Goal: Register for event/course

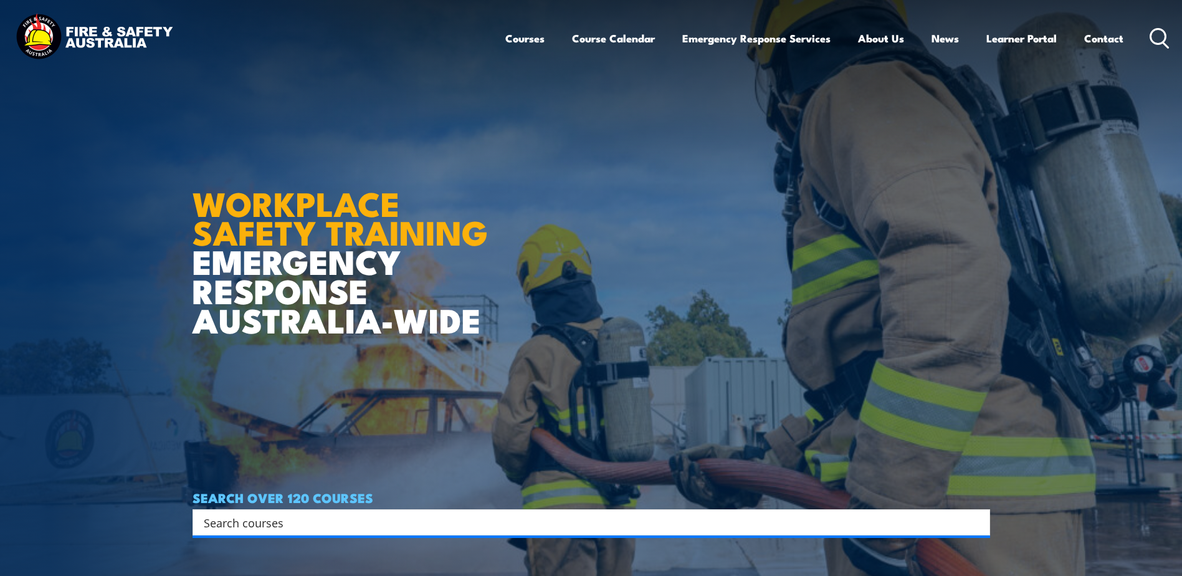
click at [299, 530] on input "Search input" at bounding box center [583, 522] width 759 height 19
type input "confined space"
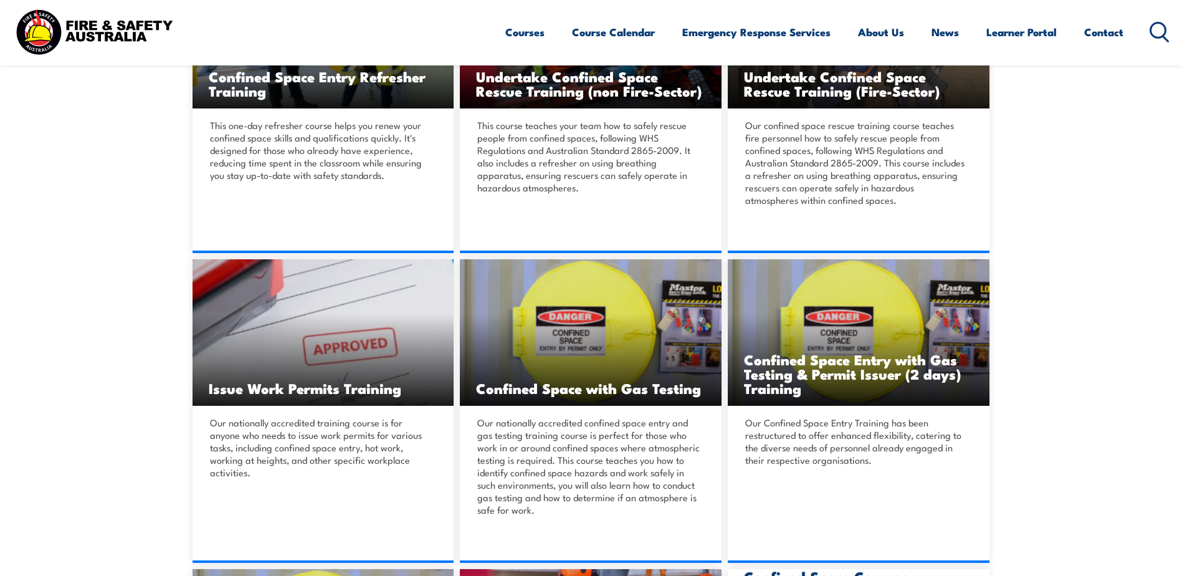
scroll to position [436, 0]
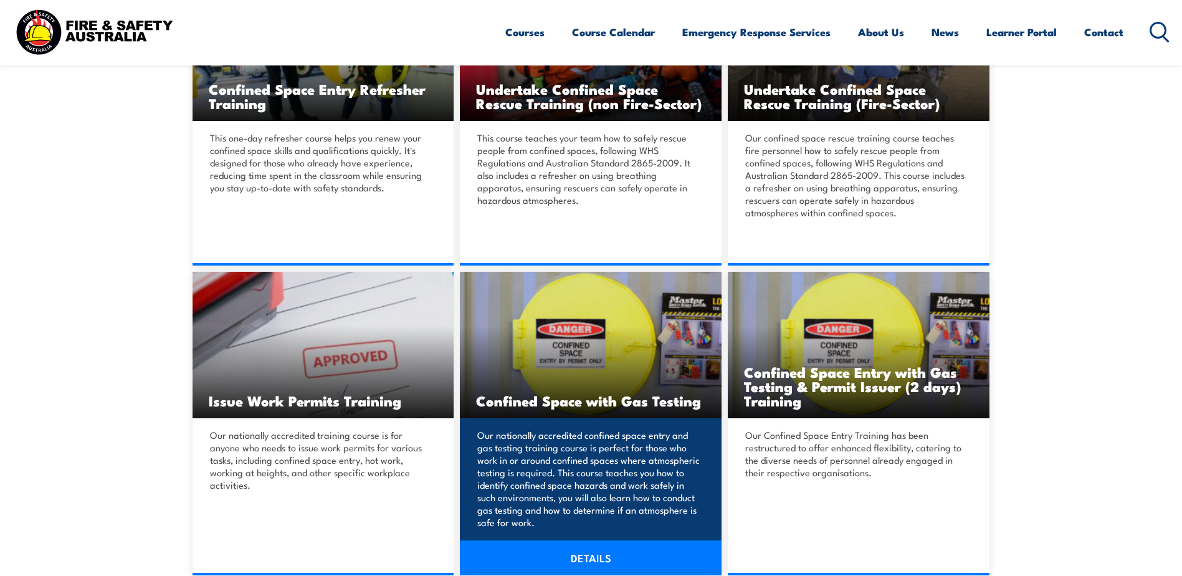
click at [595, 565] on link "DETAILS" at bounding box center [591, 557] width 262 height 35
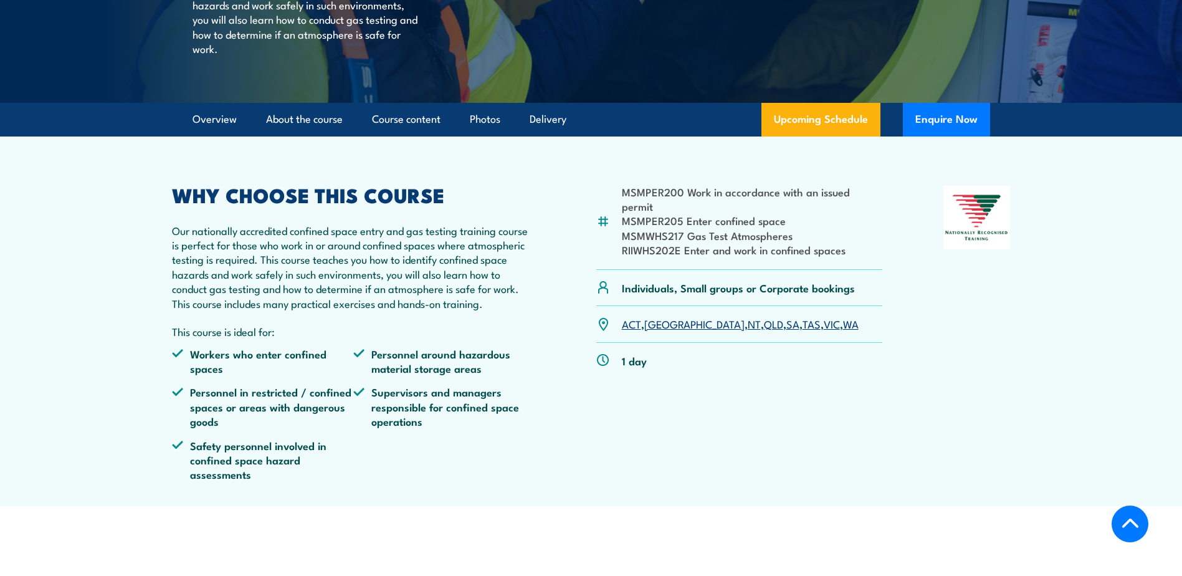
scroll to position [249, 0]
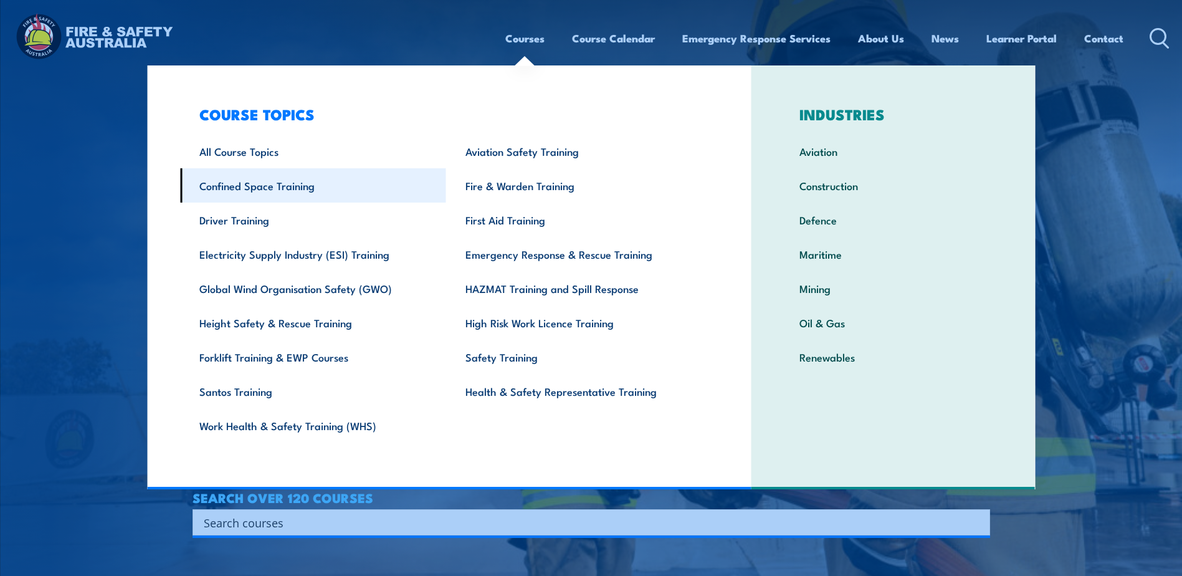
click at [264, 188] on link "Confined Space Training" at bounding box center [313, 185] width 266 height 34
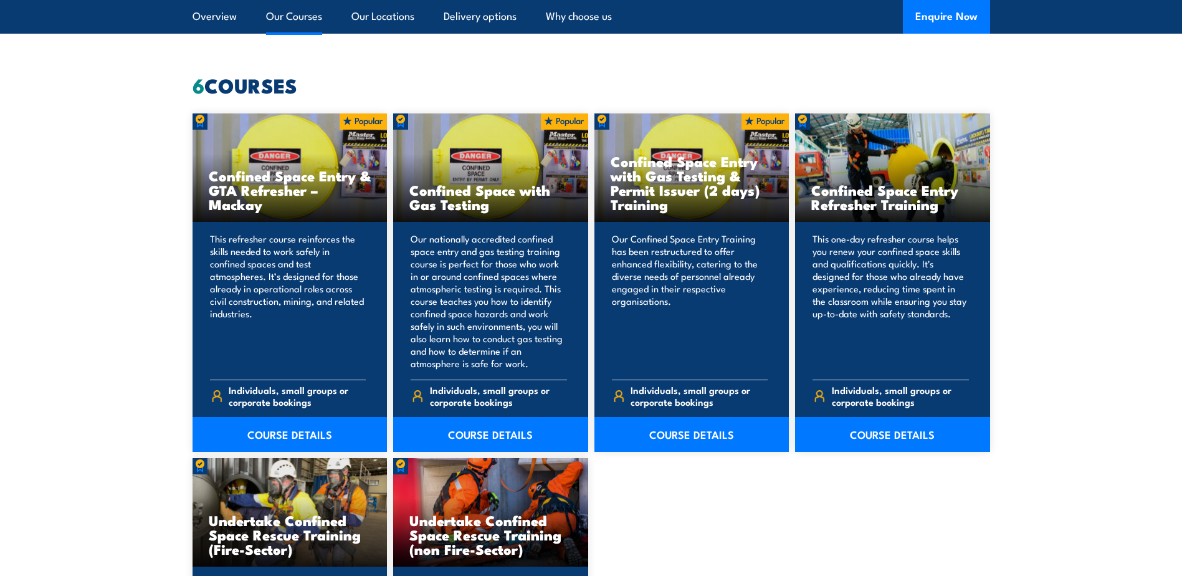
scroll to position [935, 0]
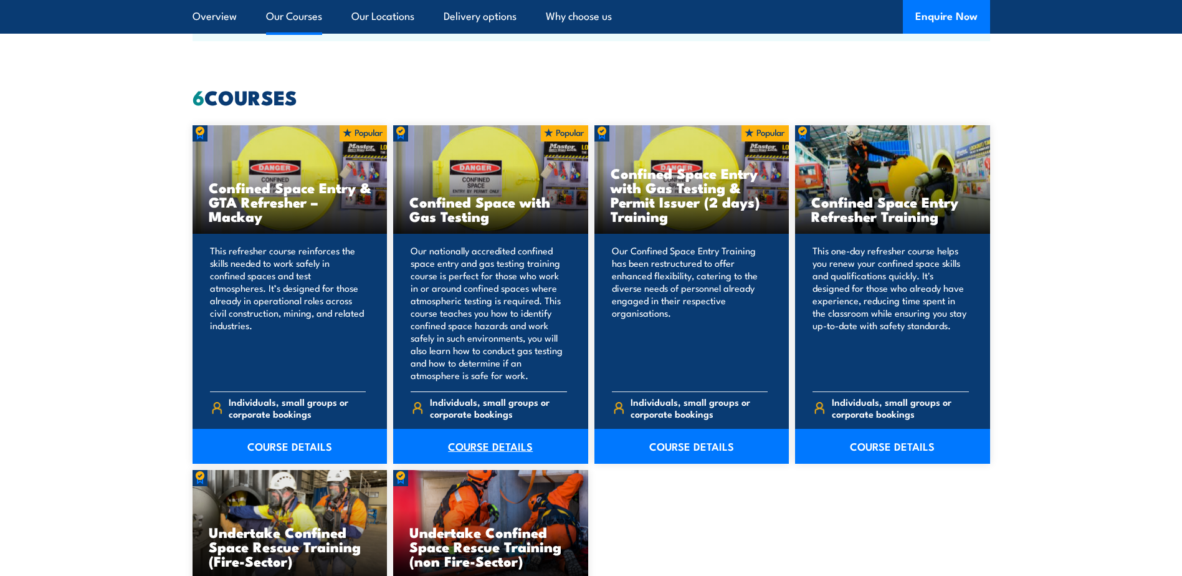
click at [490, 448] on link "COURSE DETAILS" at bounding box center [490, 446] width 195 height 35
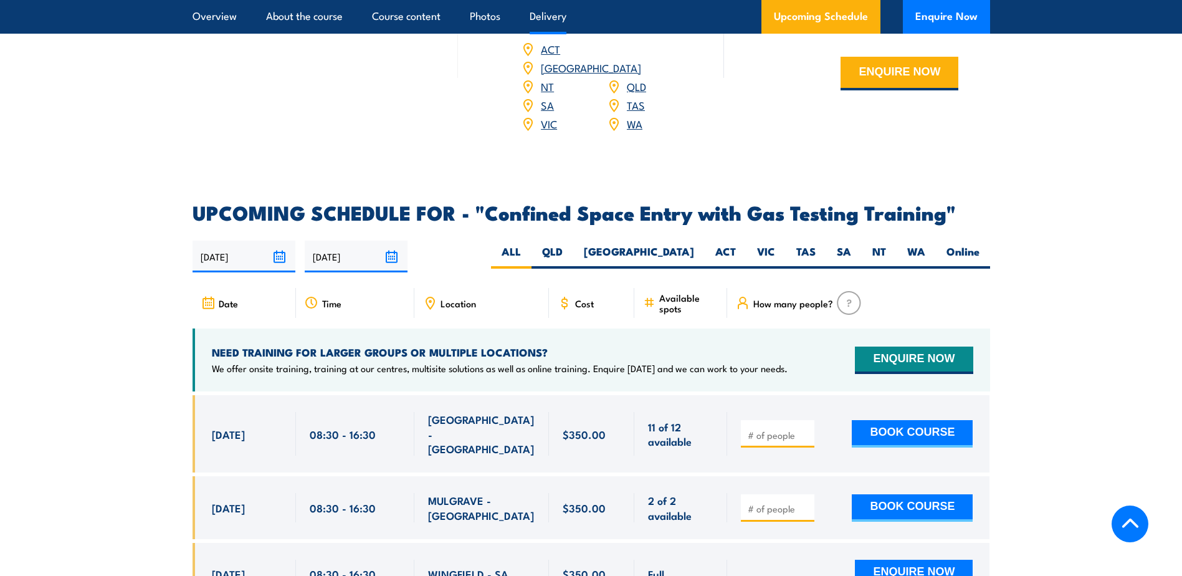
scroll to position [2181, 0]
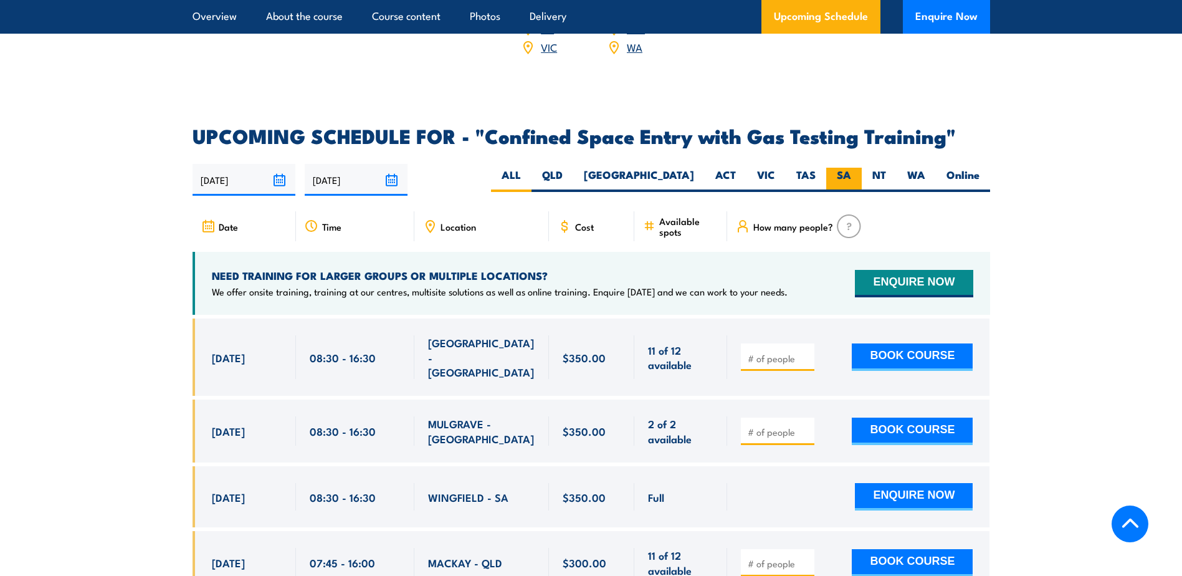
click at [842, 172] on label "SA" at bounding box center [844, 180] width 36 height 24
click at [851, 172] on input "SA" at bounding box center [855, 172] width 8 height 8
radio input "true"
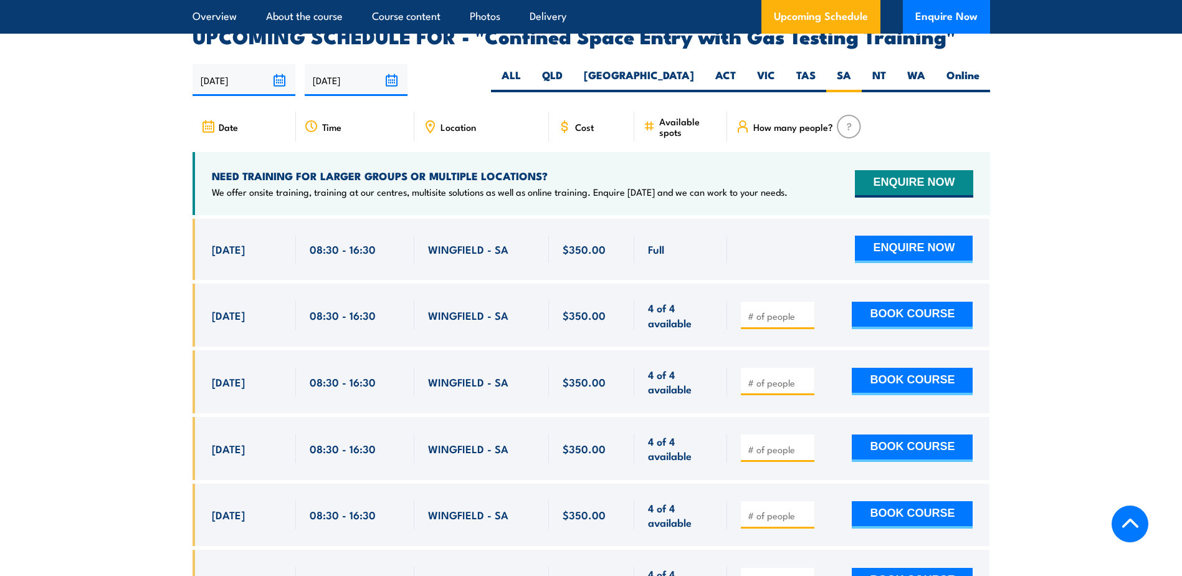
scroll to position [2303, 0]
